Goal: Task Accomplishment & Management: Complete application form

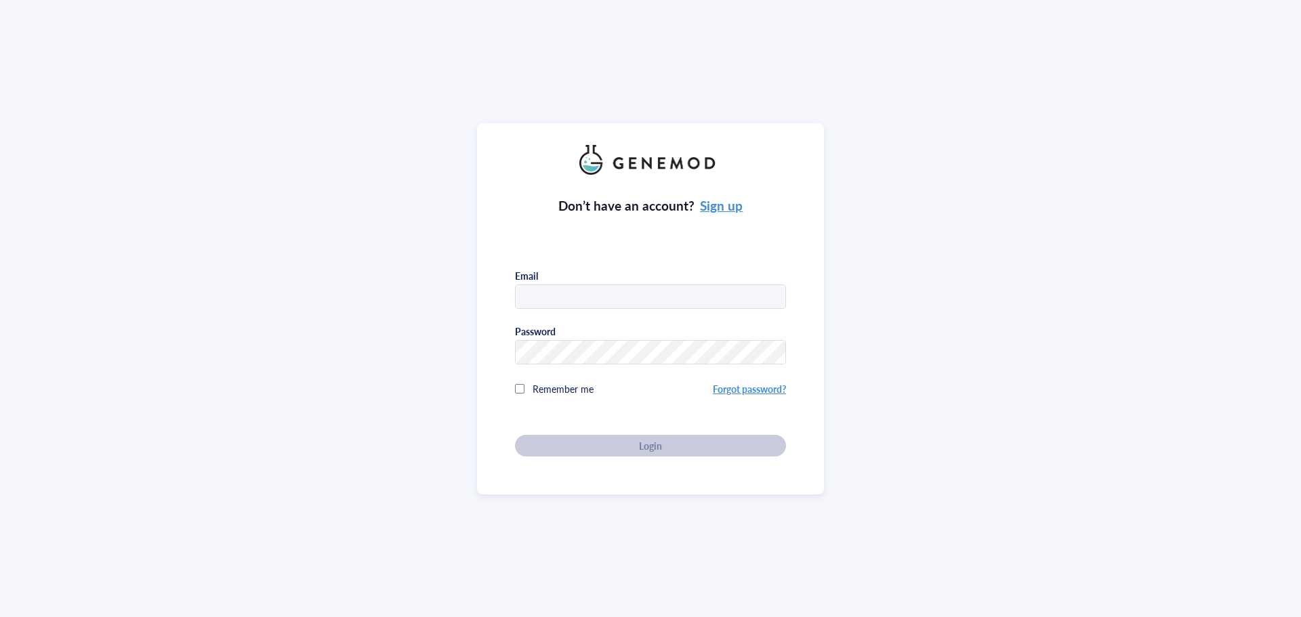
click at [613, 298] on input "text" at bounding box center [651, 297] width 270 height 24
type input "[EMAIL_ADDRESS][PERSON_NAME][DOMAIN_NAME]"
click at [611, 361] on div at bounding box center [650, 352] width 271 height 24
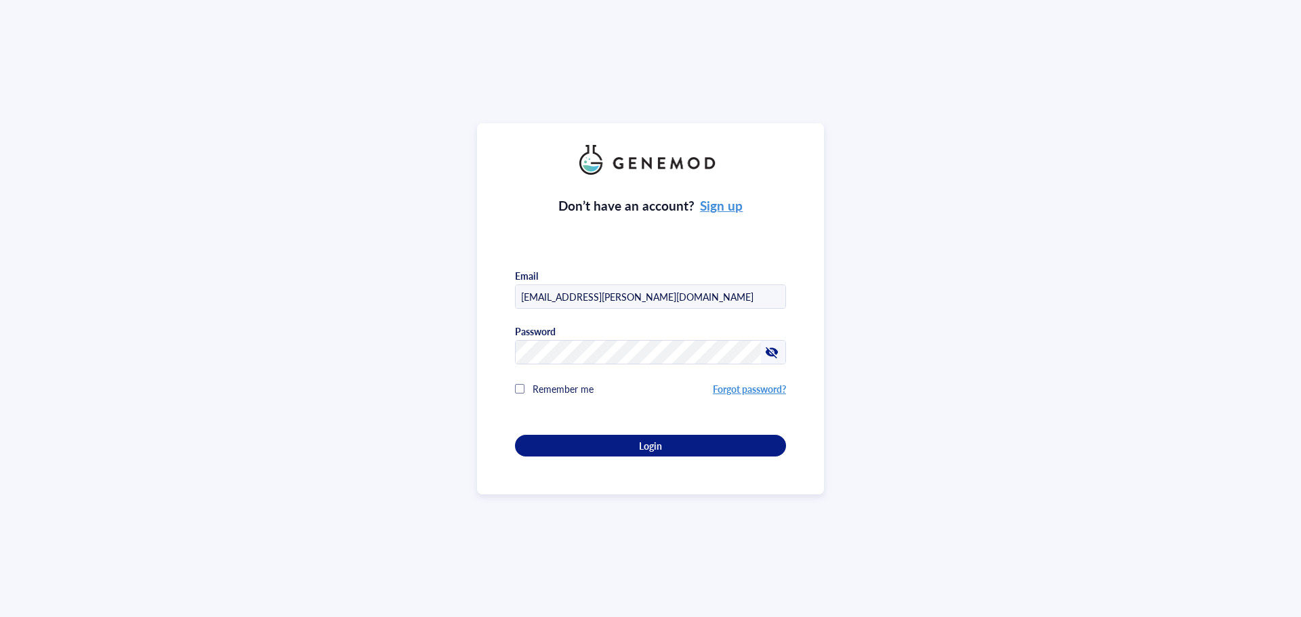
click at [646, 457] on div "Don’t have an account? Sign up Email [EMAIL_ADDRESS][PERSON_NAME][DOMAIN_NAME] …" at bounding box center [650, 308] width 347 height 371
click at [655, 443] on span "Login" at bounding box center [650, 446] width 23 height 12
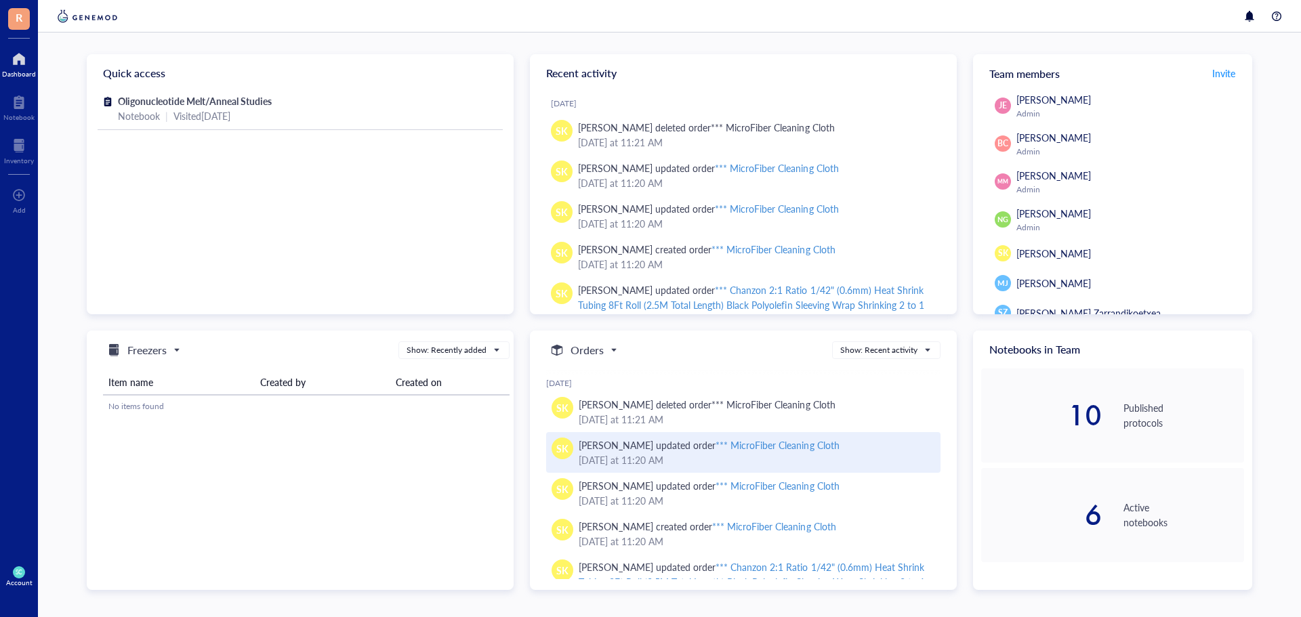
click at [767, 439] on div "*** MicroFiber Cleaning Cloth" at bounding box center [777, 446] width 123 height 14
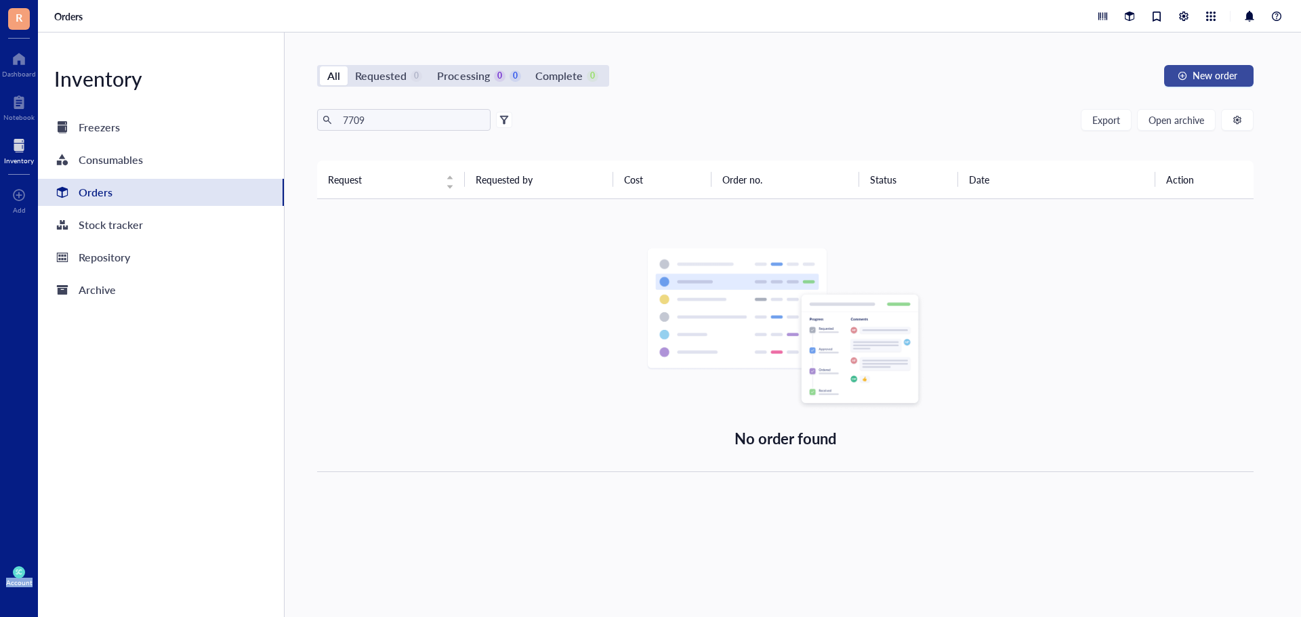
click at [1220, 74] on span "New order" at bounding box center [1215, 75] width 45 height 11
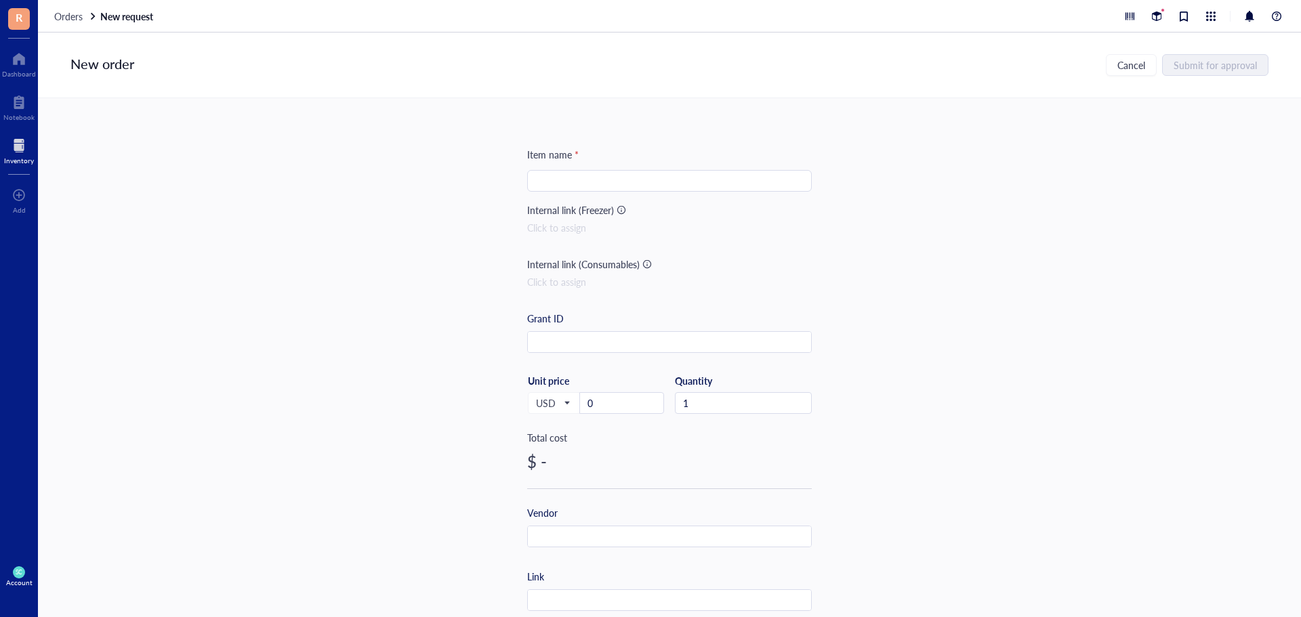
click at [563, 169] on div "Item name * Internal link (Freezer) Click to assign Internal link (Consumables)…" at bounding box center [669, 522] width 285 height 750
click at [569, 178] on input "search" at bounding box center [669, 181] width 268 height 20
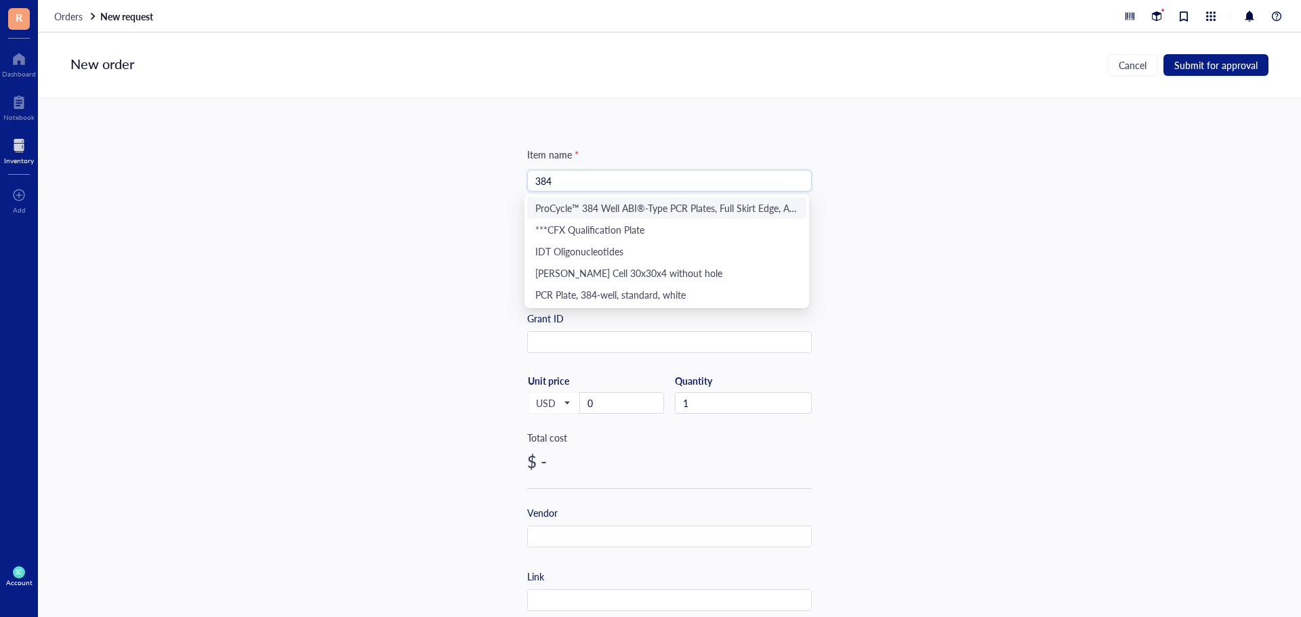
click at [616, 209] on div "ProCycle™ 384 Well ABI®-Type PCR Plates, Full Skirt Edge, A24 notch, White, 10/…" at bounding box center [666, 208] width 263 height 15
click at [617, 209] on div at bounding box center [621, 209] width 9 height 9
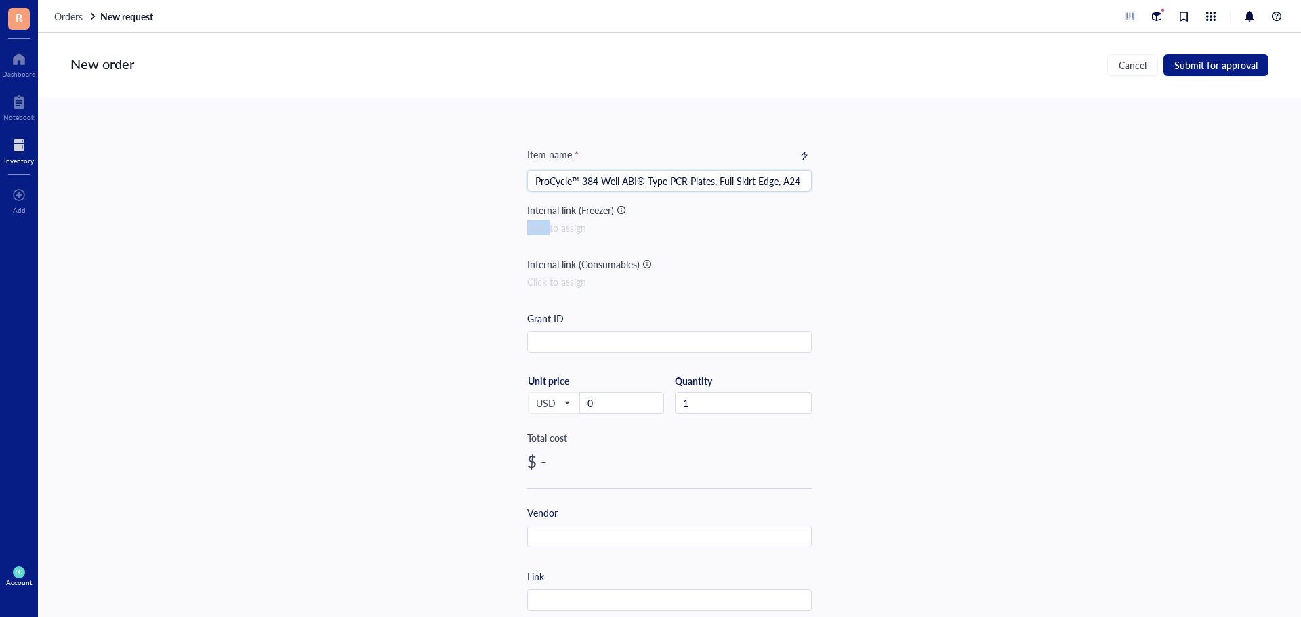
click at [748, 176] on input "ProCycle™ 384 Well ABI®-Type PCR Plates, Full Skirt Edge, A24 notch, White, 10/…" at bounding box center [669, 181] width 268 height 20
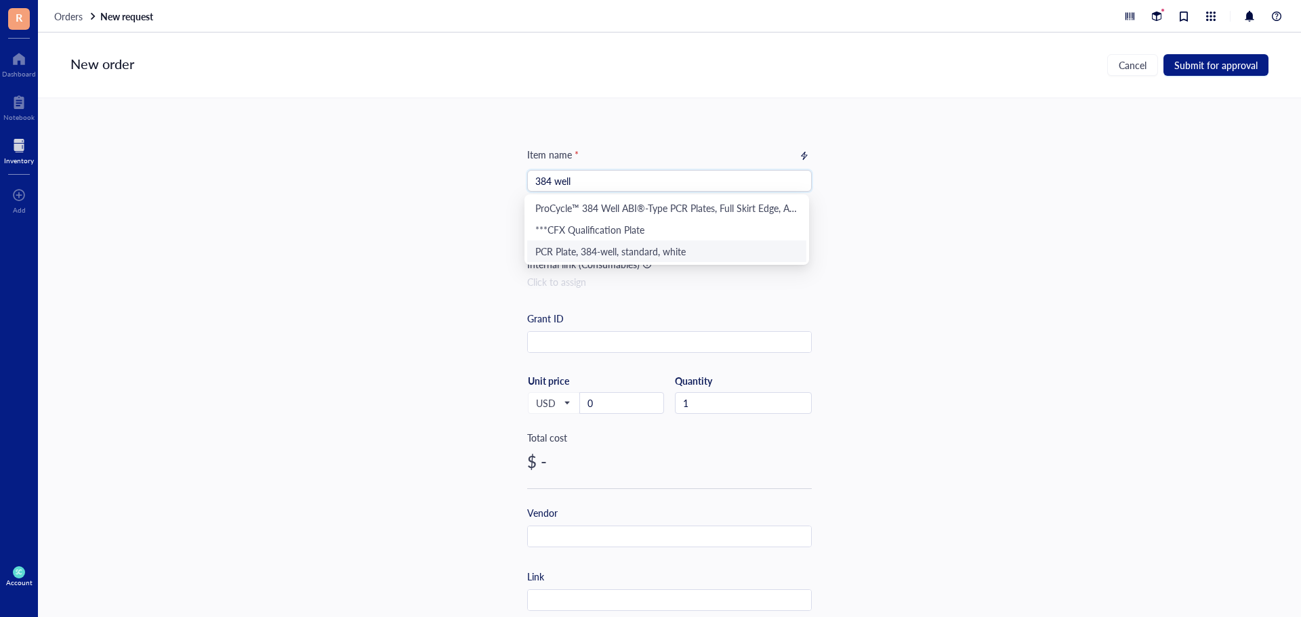
click at [628, 246] on div "PCR Plate, 384-well, standard, white" at bounding box center [666, 251] width 263 height 15
click at [653, 188] on input "PCR Plate, 384-well, standard, white" at bounding box center [669, 181] width 268 height 20
type input "PCR Plate, 384-well, standard, white"
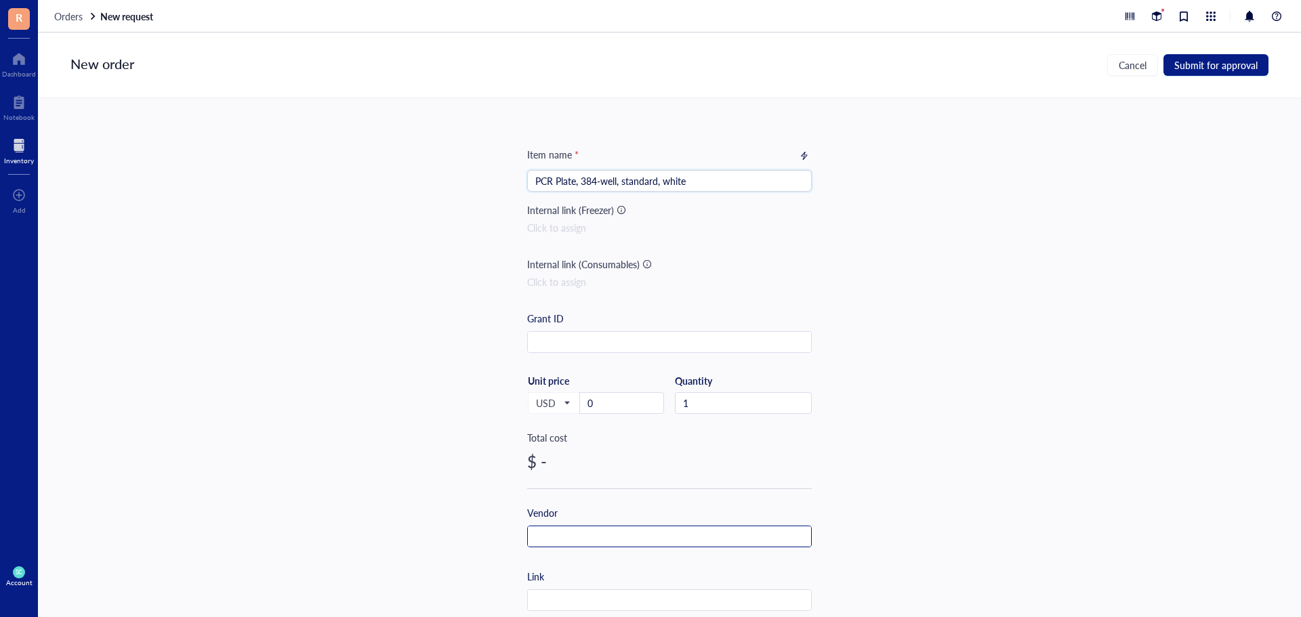
scroll to position [136, 0]
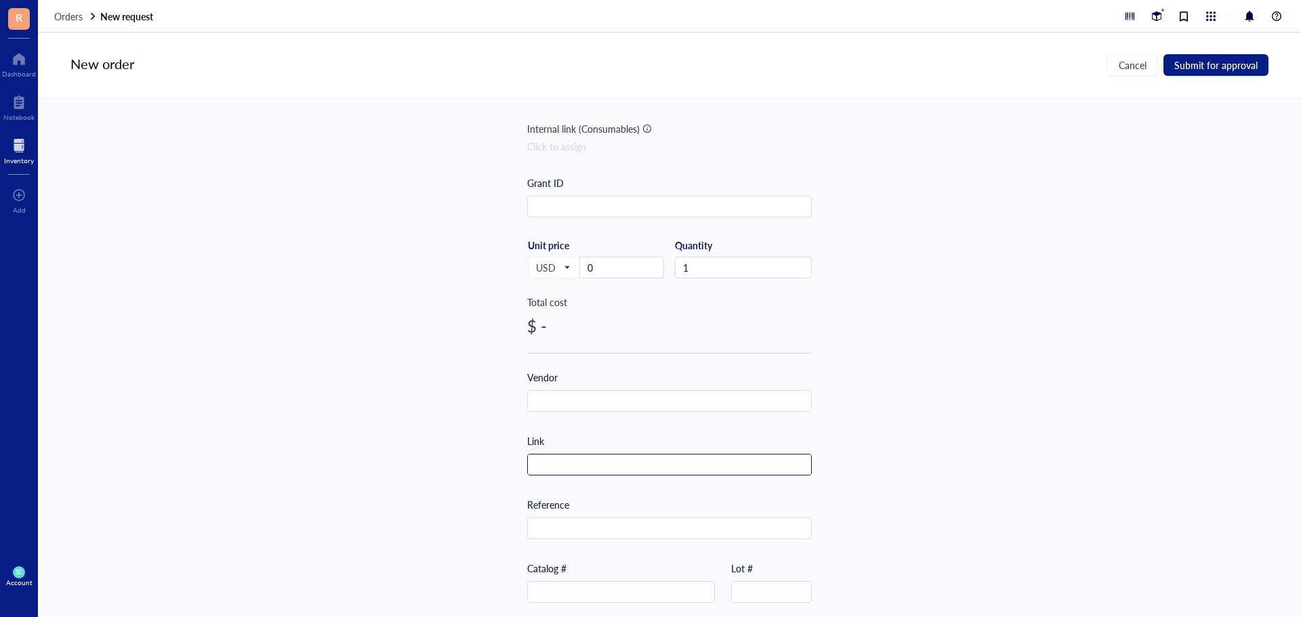
click at [580, 474] on div at bounding box center [669, 465] width 285 height 22
click at [584, 470] on input "text" at bounding box center [669, 466] width 283 height 22
paste input "[URL][DOMAIN_NAME]"
type input "[URL][DOMAIN_NAME]"
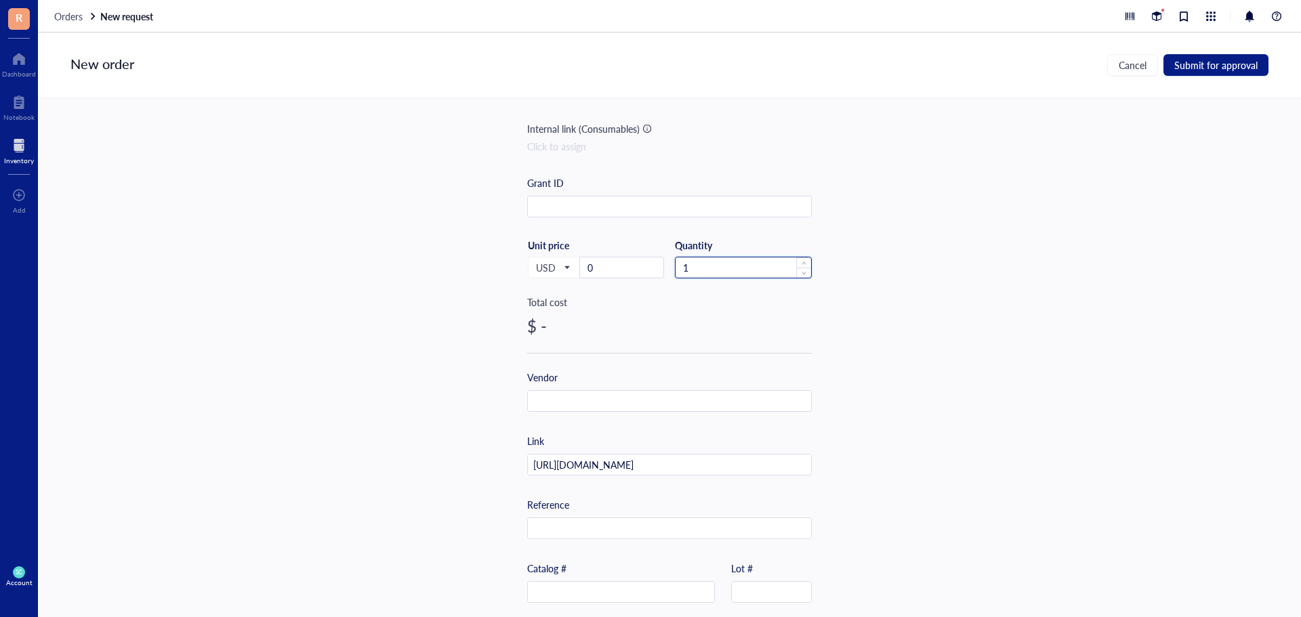
click at [736, 271] on input "1" at bounding box center [744, 268] width 136 height 20
type input "3"
click at [637, 262] on input "0" at bounding box center [621, 268] width 83 height 20
type input "39.99"
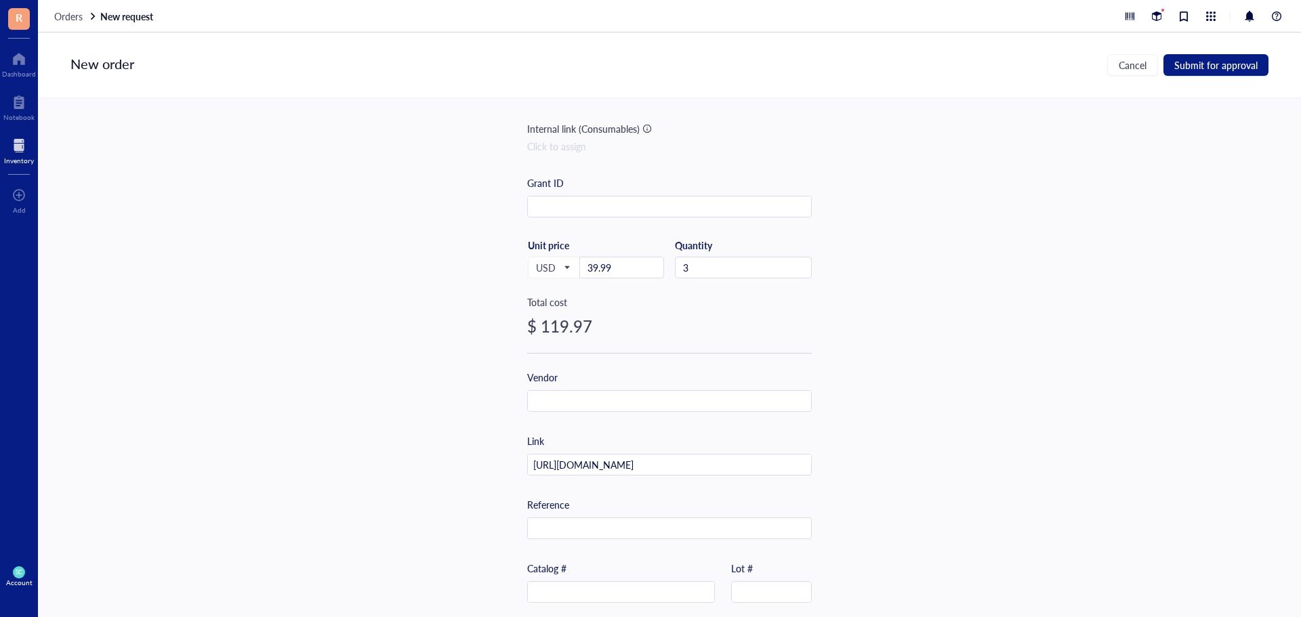
click at [495, 312] on div "Item name * PCR Plate, 384-well, standard, white Internal link (Freezer) Click …" at bounding box center [669, 357] width 1263 height 519
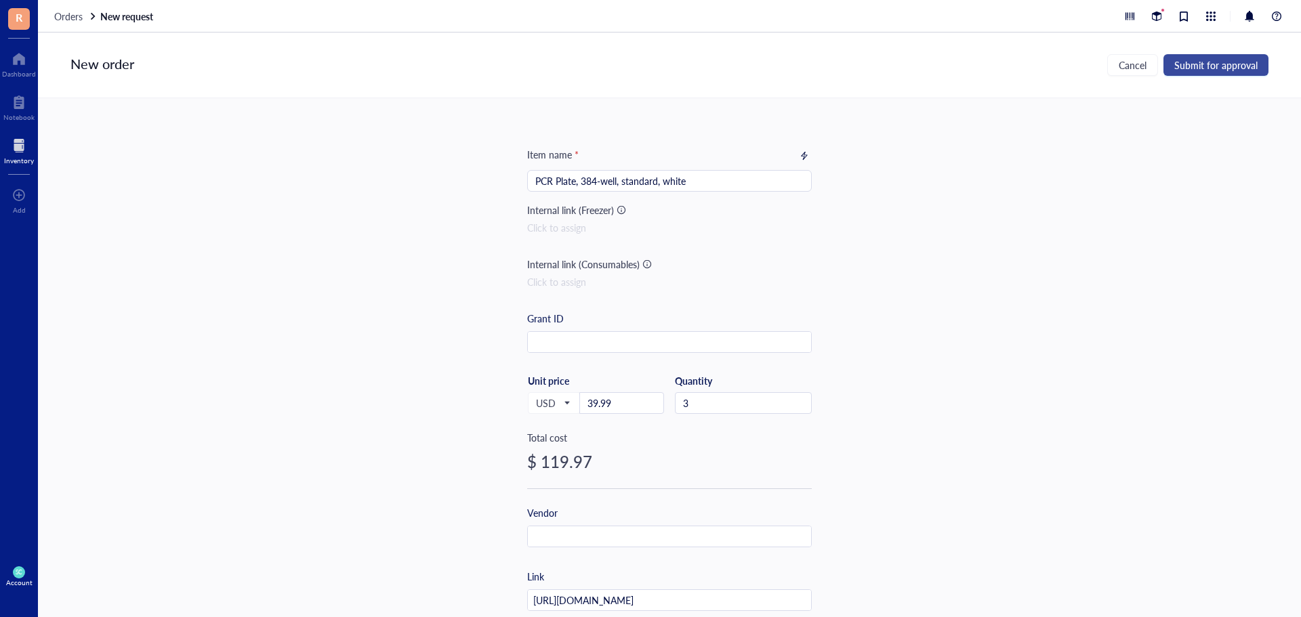
click at [1227, 67] on span "Submit for approval" at bounding box center [1216, 65] width 83 height 11
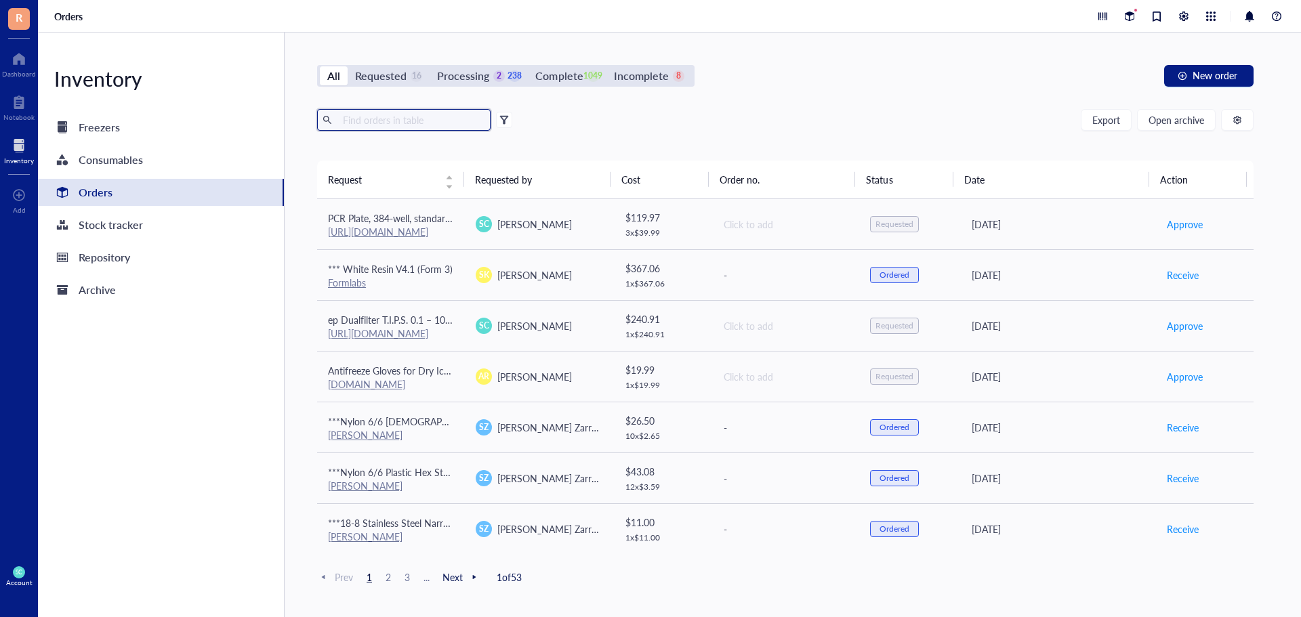
click at [425, 116] on input "text" at bounding box center [412, 120] width 148 height 20
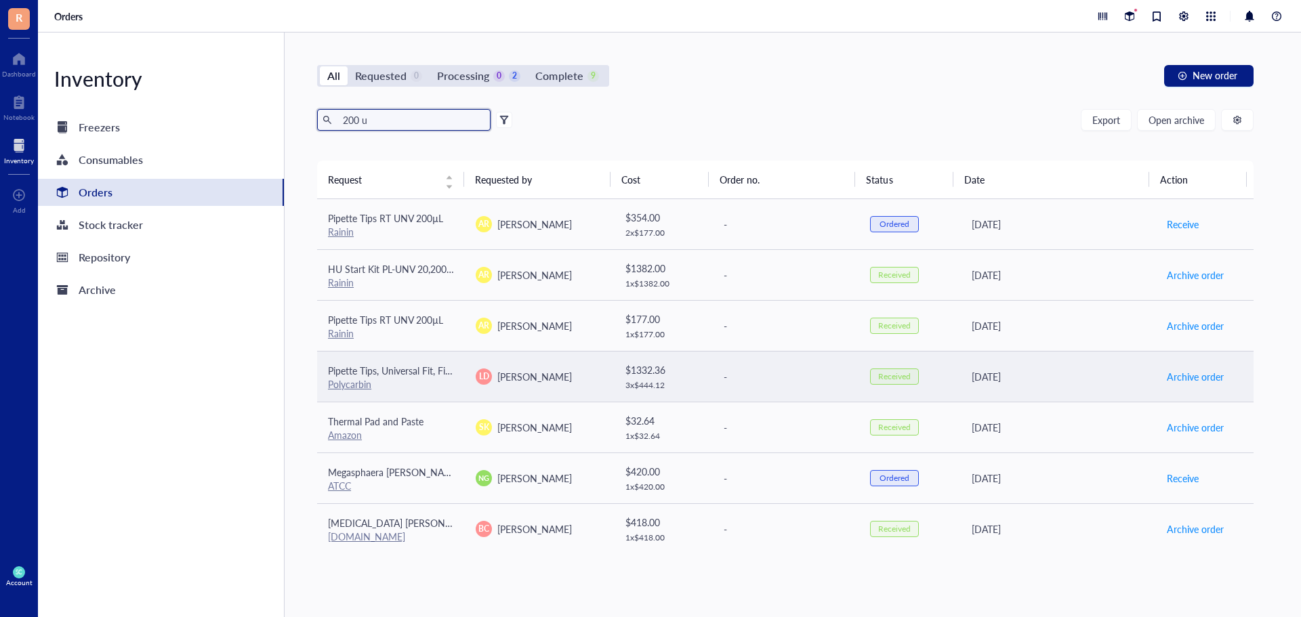
type input "200 u"
click at [418, 371] on span "Pipette Tips, Universal Fit, Filtered- 200uL" at bounding box center [415, 371] width 174 height 14
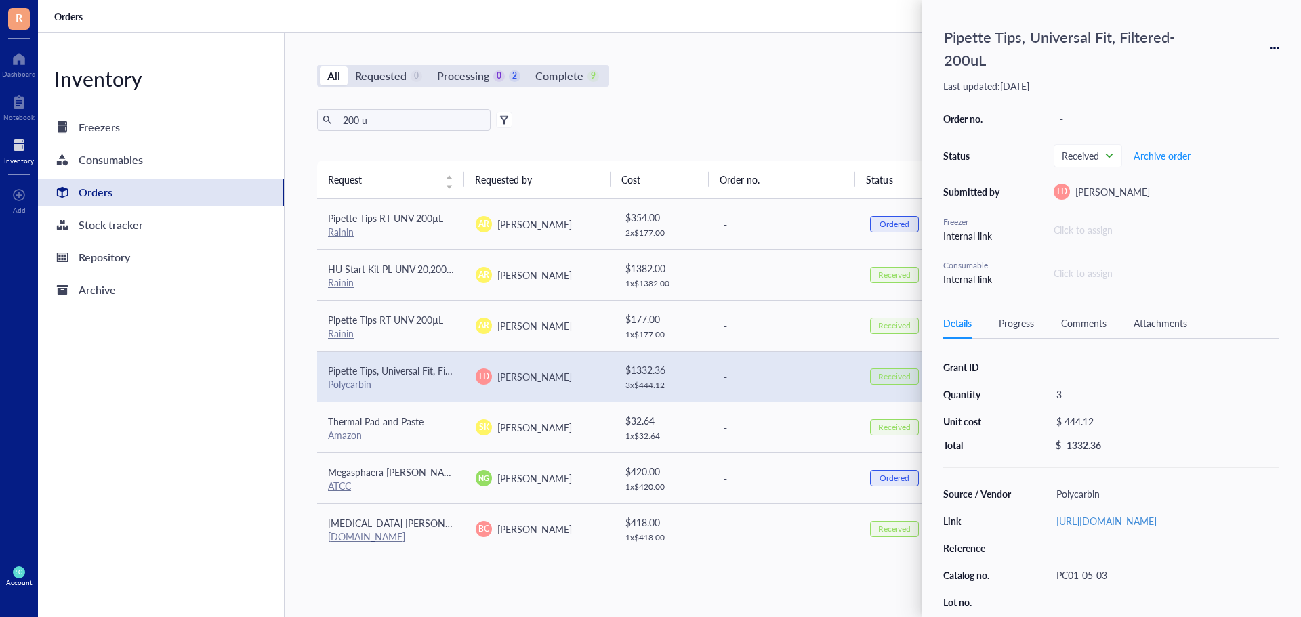
click at [1115, 521] on link "[URL][DOMAIN_NAME]" at bounding box center [1107, 521] width 100 height 14
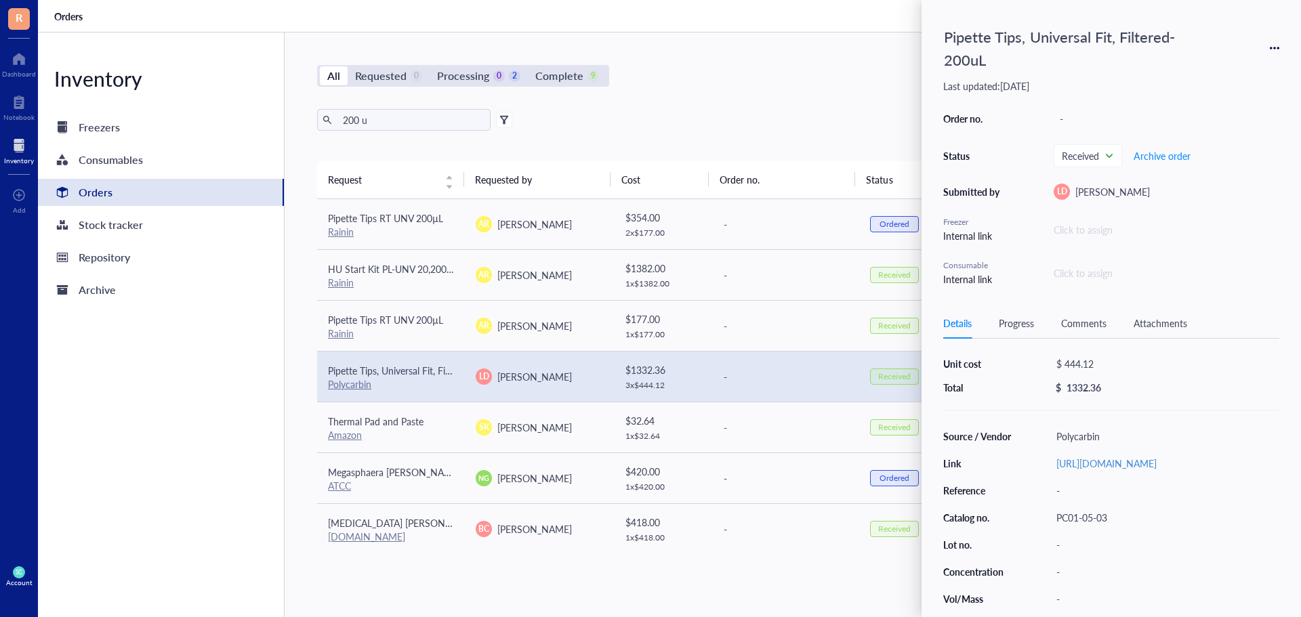
scroll to position [106, 0]
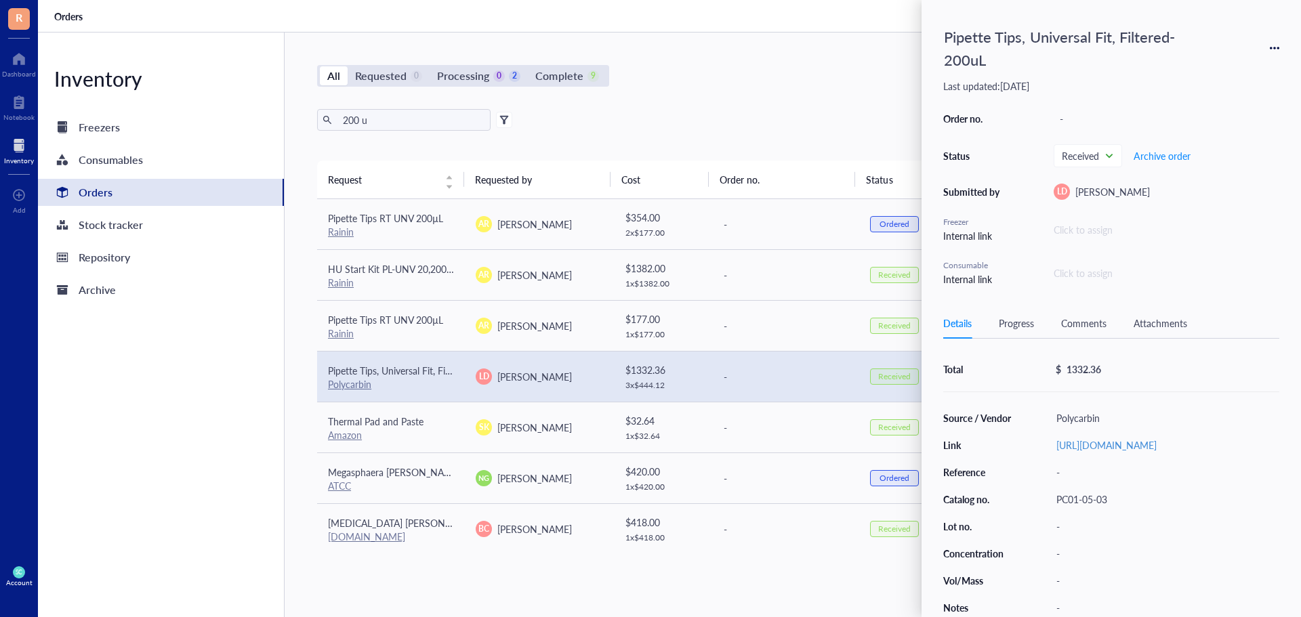
click at [1272, 44] on icon at bounding box center [1274, 47] width 9 height 9
click at [1242, 66] on span "Request again" at bounding box center [1226, 67] width 85 height 15
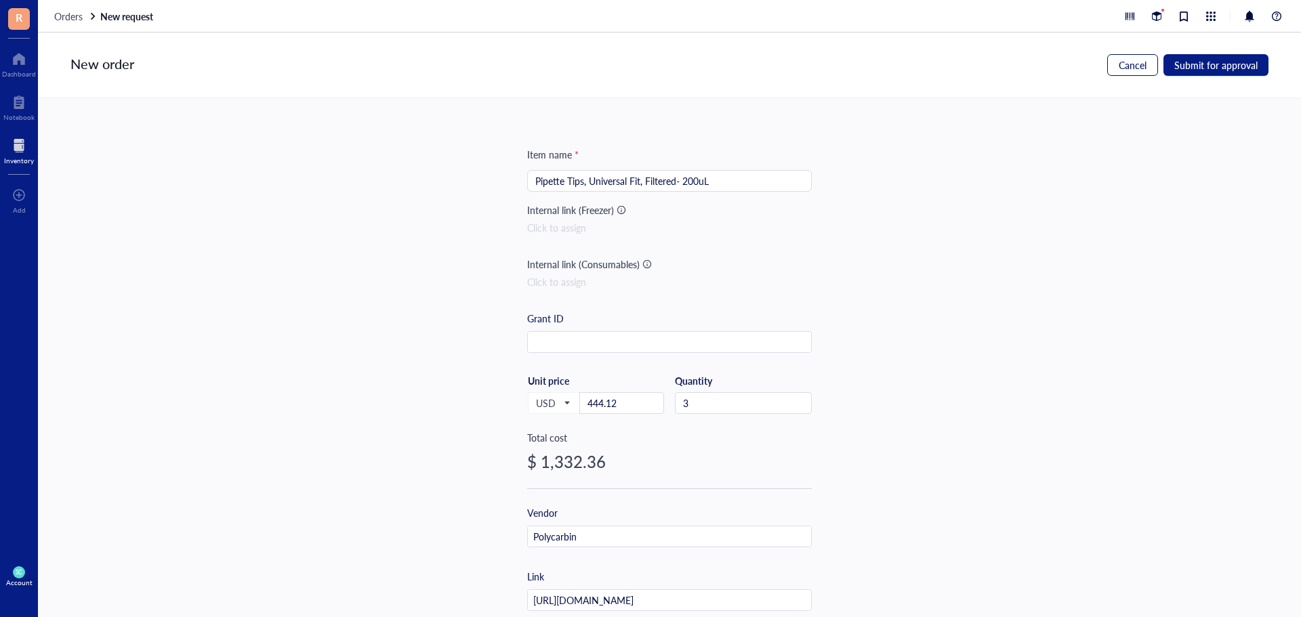
click at [1126, 66] on span "Cancel" at bounding box center [1133, 65] width 28 height 11
